Goal: Book appointment/travel/reservation

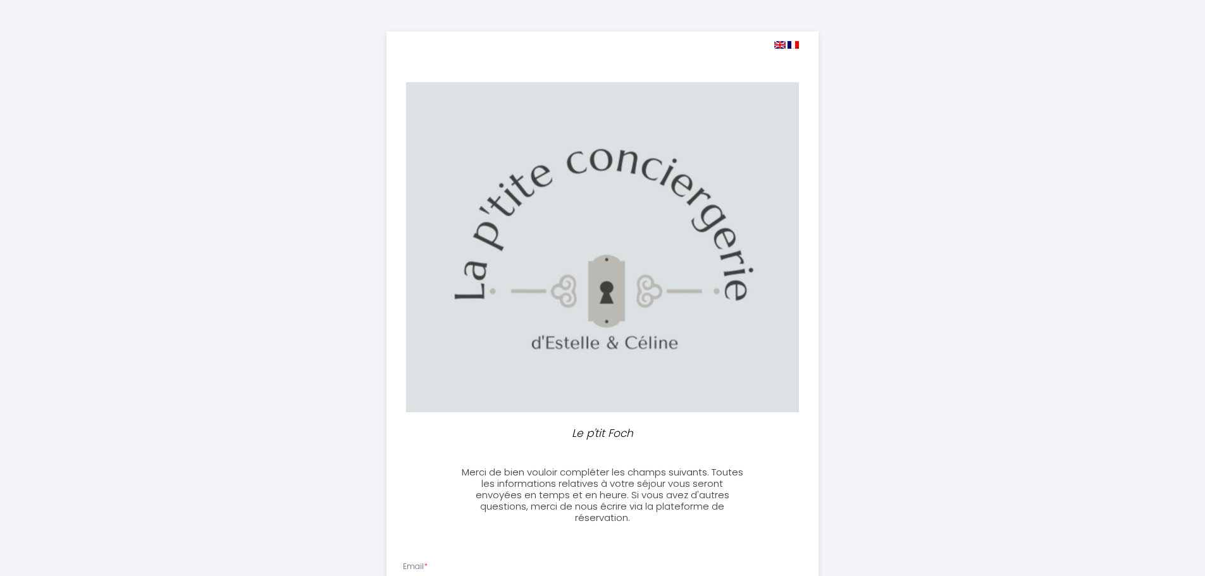
select select
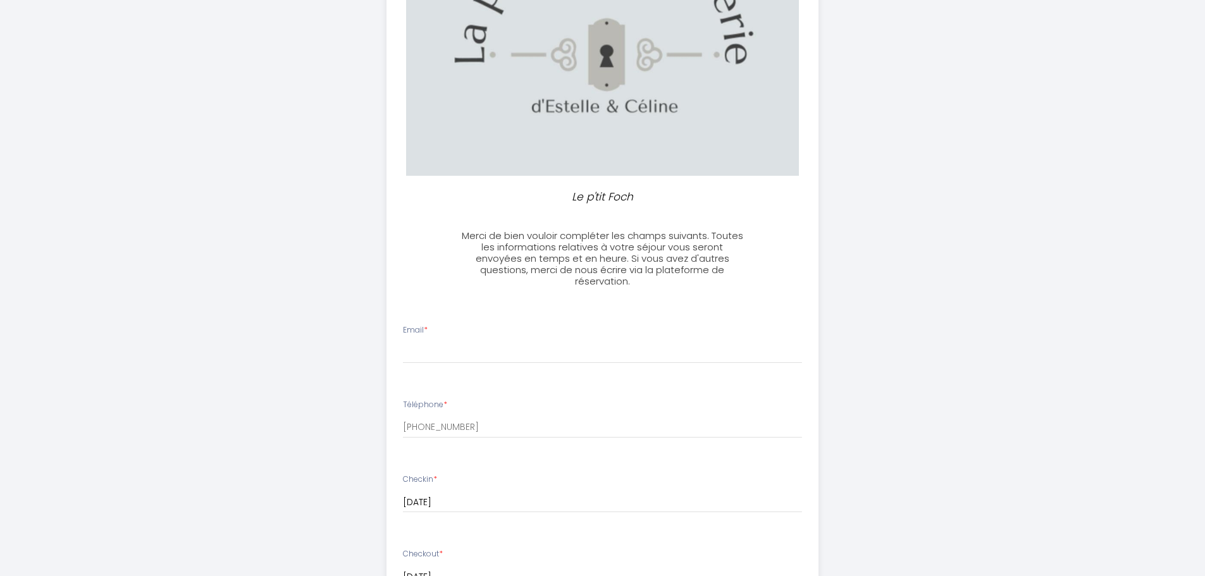
scroll to position [253, 0]
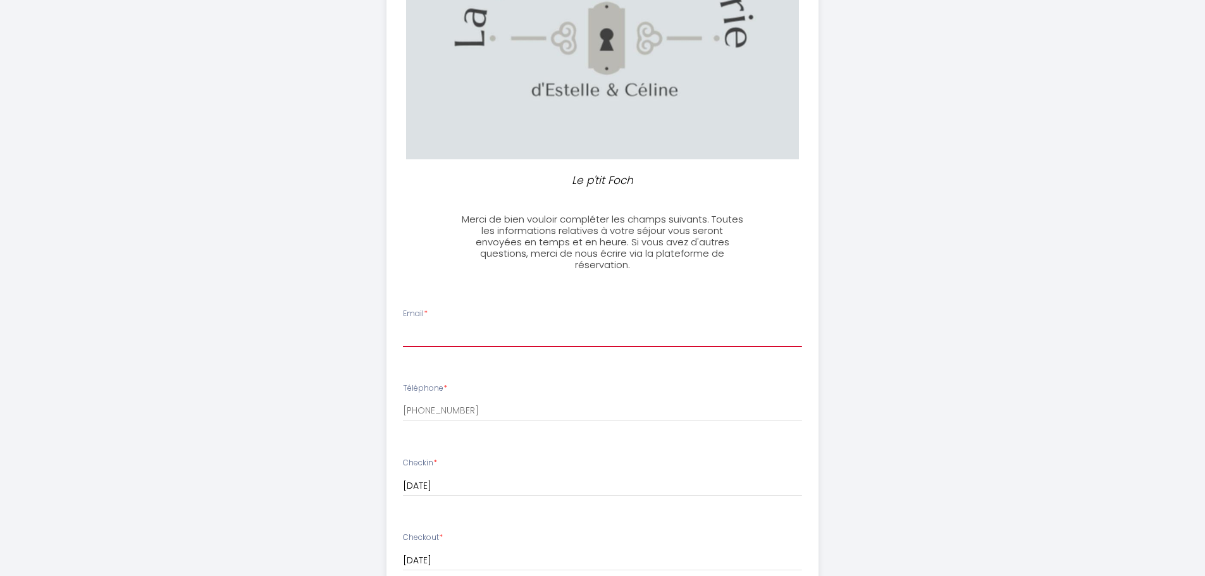
click at [497, 335] on input "Email *" at bounding box center [602, 336] width 399 height 23
type input "[PERSON_NAME][EMAIL_ADDRESS][DOMAIN_NAME]"
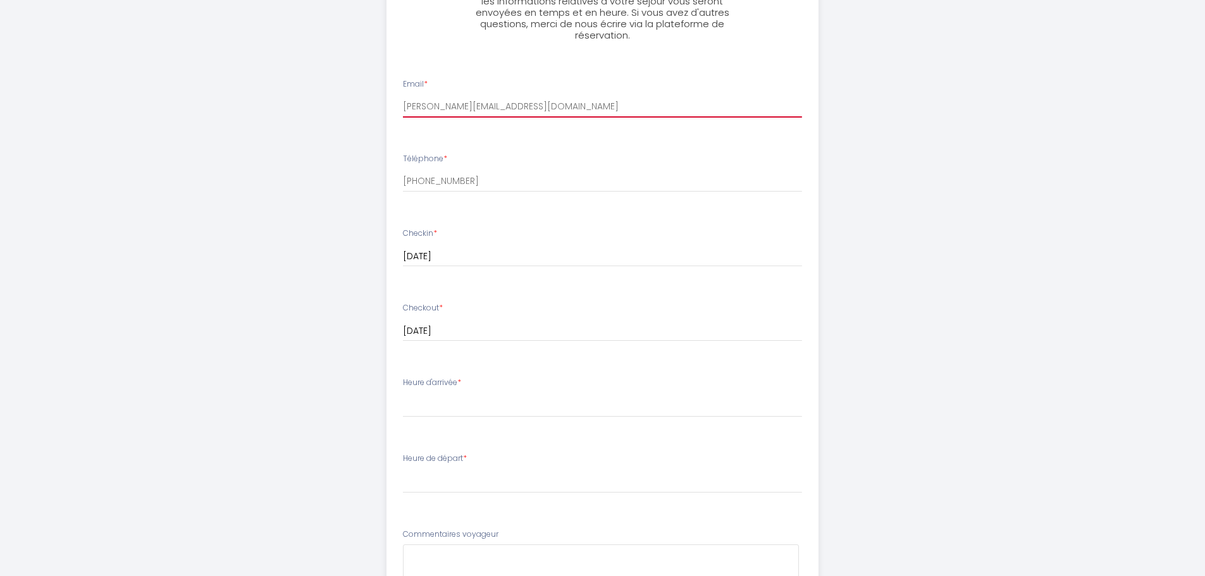
scroll to position [527, 0]
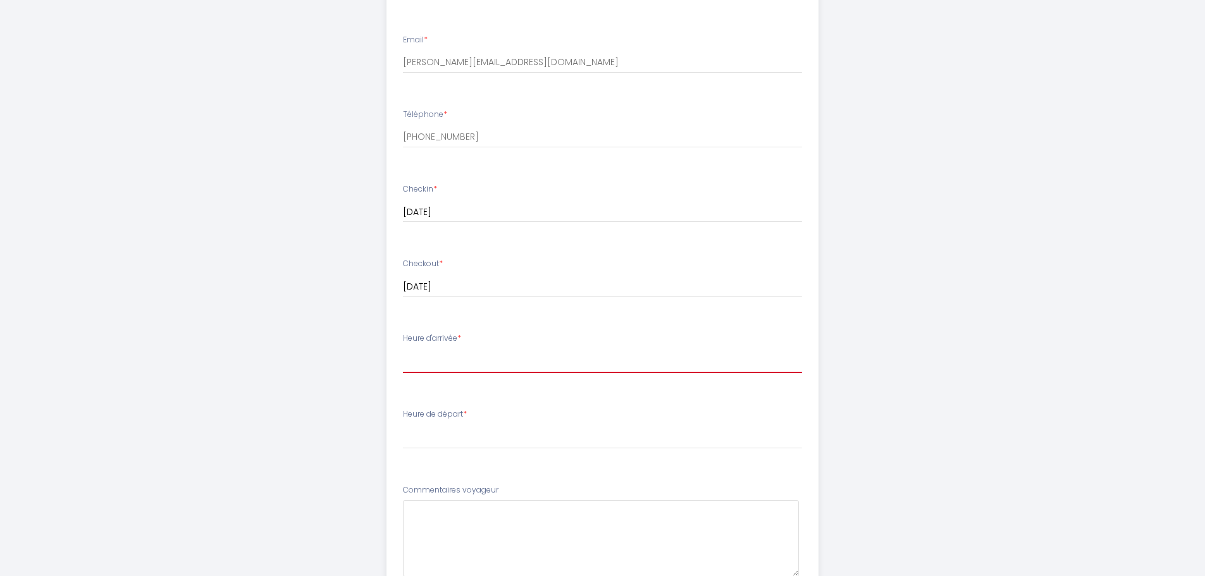
click at [474, 362] on select "17:00 17:30 18:00 18:30 19:00 19:30 20:00" at bounding box center [602, 361] width 399 height 24
select select "17:00"
click at [403, 349] on select "17:00 17:30 18:00 18:30 19:00 19:30 20:00" at bounding box center [602, 361] width 399 height 24
click at [464, 441] on select "00:00 00:30 01:00 01:30 02:00 02:30 03:00 03:30 04:00 04:30 05:00 05:30 06:00 0…" at bounding box center [602, 437] width 399 height 24
select select "10:00"
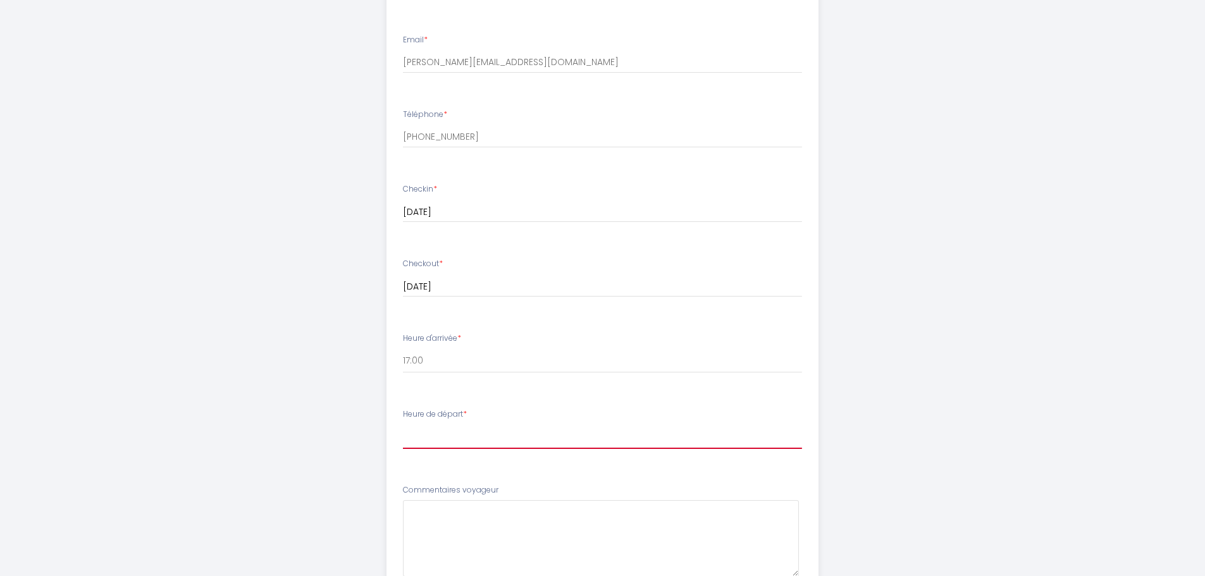
click at [403, 425] on select "00:00 00:30 01:00 01:30 02:00 02:30 03:00 03:30 04:00 04:30 05:00 05:30 06:00 0…" at bounding box center [602, 437] width 399 height 24
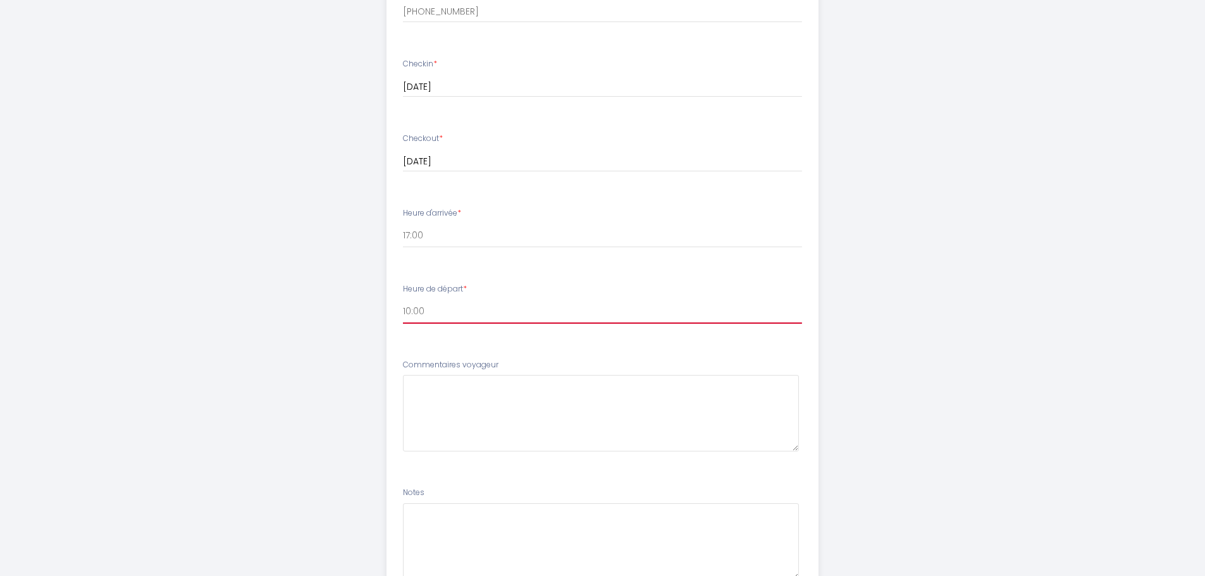
scroll to position [701, 0]
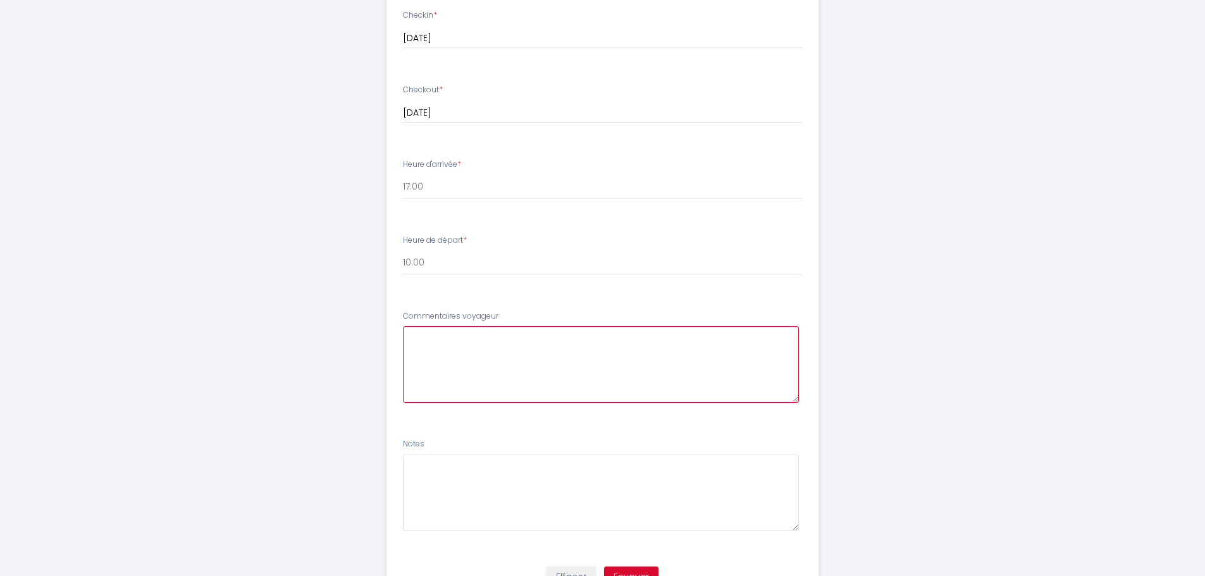
click at [478, 342] on voyageur6 at bounding box center [601, 364] width 396 height 77
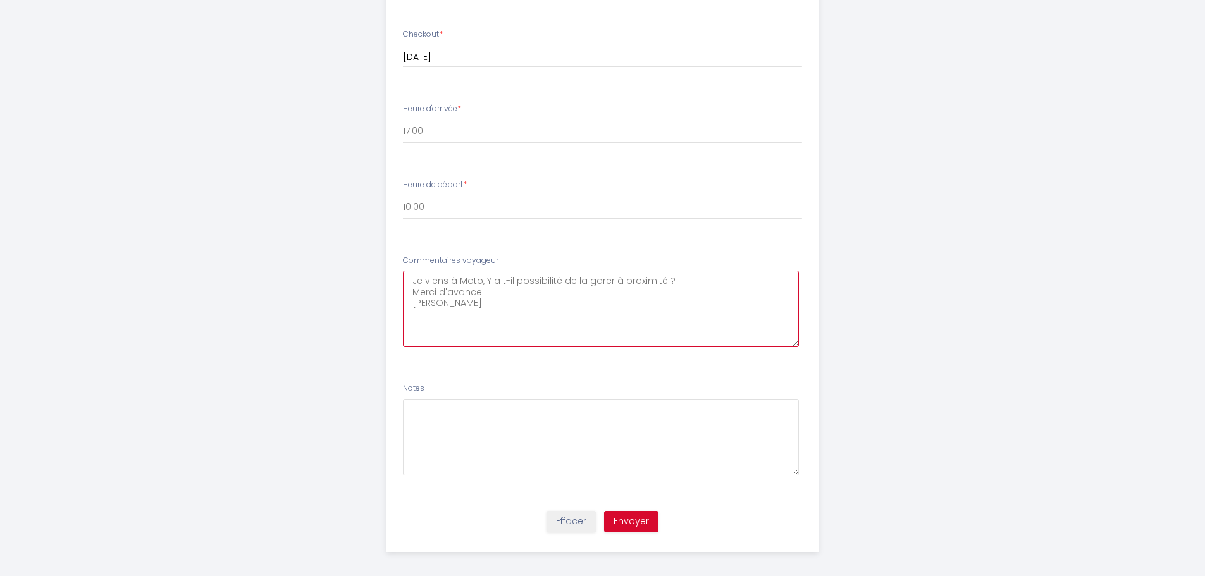
scroll to position [764, 0]
type voyageur6 "Je viens à Moto, Y a t-il possibilité de la garer à proximité ? Merci d'avance …"
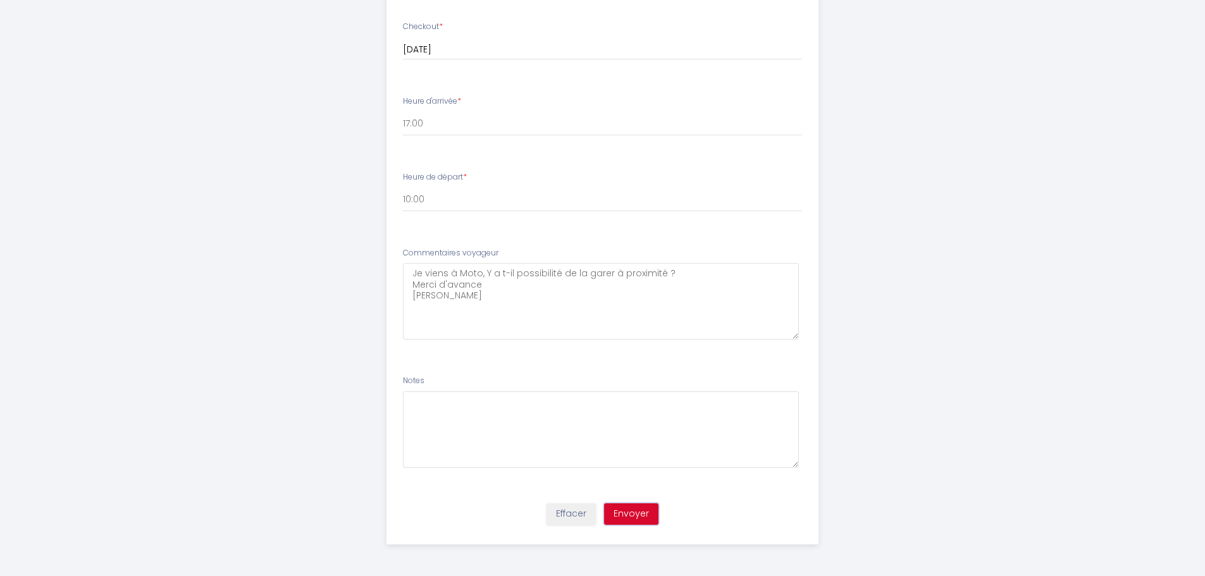
click at [626, 511] on button "Envoyer" at bounding box center [631, 515] width 54 height 22
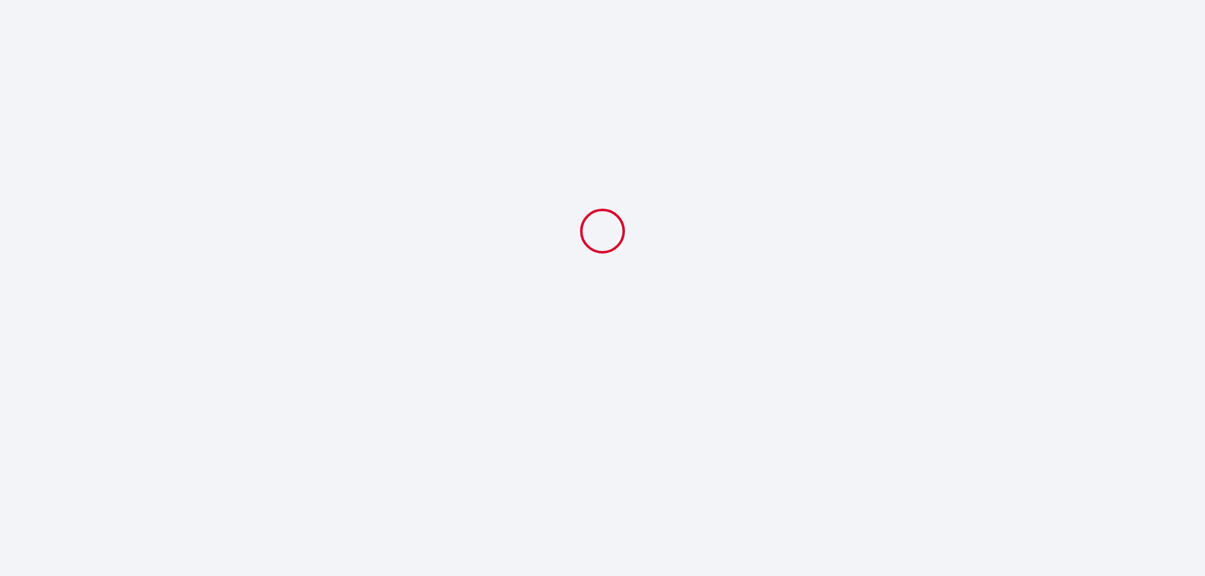
scroll to position [0, 0]
select select "10:00"
